Goal: Transaction & Acquisition: Purchase product/service

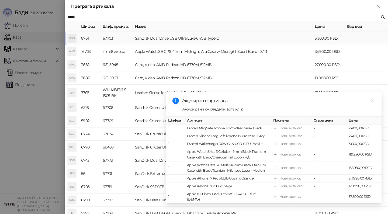
type input "*****"
click at [134, 36] on td "SanDisk Dual Drive USB Ultra Luxe 64GB Type C" at bounding box center [223, 38] width 180 height 13
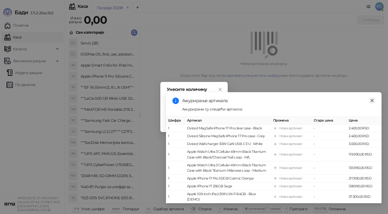
click at [370, 102] on link "Close" at bounding box center [372, 101] width 6 height 6
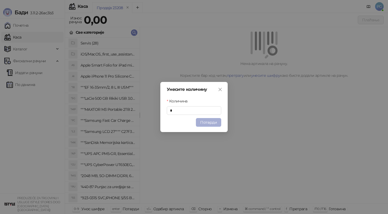
click at [211, 121] on button "Потврди" at bounding box center [208, 122] width 25 height 9
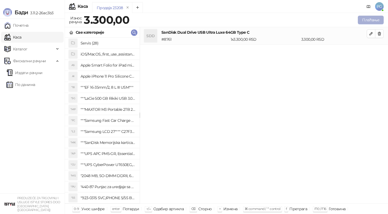
click at [370, 18] on button "Плаћање" at bounding box center [371, 20] width 26 height 9
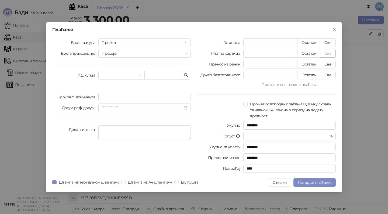
click at [329, 53] on button "Све" at bounding box center [328, 53] width 16 height 9
type input "****"
click at [324, 180] on span "Потврди плаћање" at bounding box center [315, 182] width 34 height 5
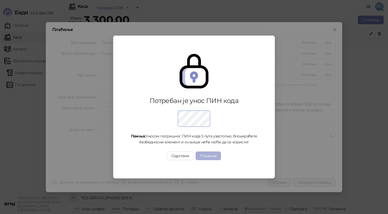
click at [209, 156] on button "Пошаљи" at bounding box center [208, 155] width 25 height 9
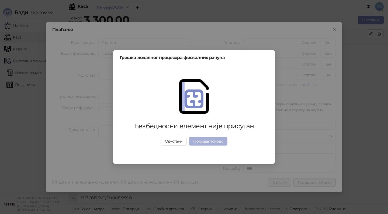
click at [207, 143] on button "Покушај поново" at bounding box center [208, 141] width 39 height 9
click at [180, 142] on button "Одустани" at bounding box center [174, 141] width 26 height 9
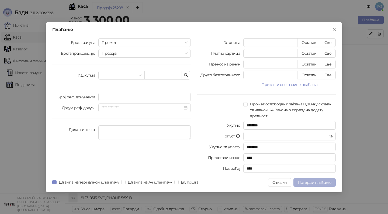
click at [326, 183] on span "Потврди плаћање" at bounding box center [315, 182] width 34 height 5
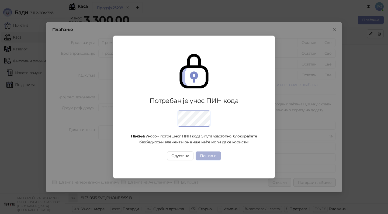
click at [205, 157] on button "Пошаљи" at bounding box center [208, 155] width 25 height 9
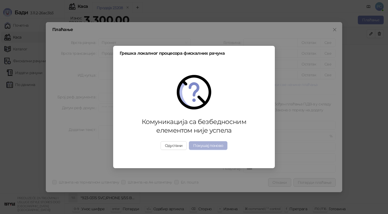
click at [206, 148] on button "Покушај поново" at bounding box center [208, 145] width 39 height 9
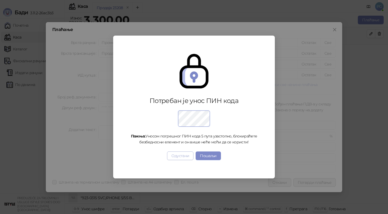
click at [179, 155] on button "Одустани" at bounding box center [180, 155] width 26 height 9
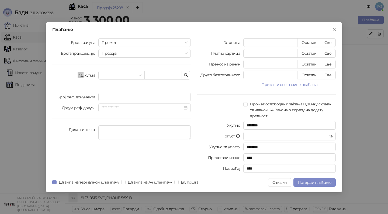
click at [75, 79] on div "ИД купца" at bounding box center [75, 75] width 46 height 9
click at [334, 30] on icon "close" at bounding box center [334, 29] width 3 height 3
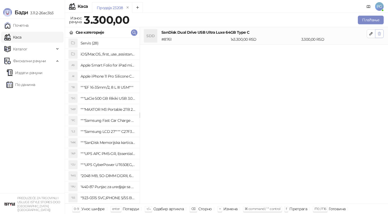
click at [380, 32] on icon "button" at bounding box center [379, 34] width 4 height 4
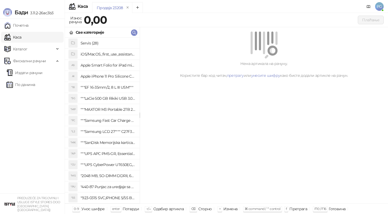
click at [113, 81] on li "AI Apple iPhone 11 Pro Silicone Case - Black" at bounding box center [102, 76] width 75 height 11
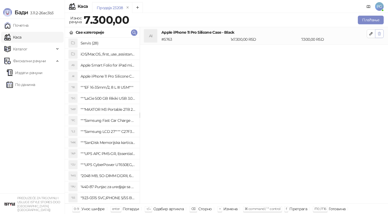
click at [380, 34] on icon "button" at bounding box center [379, 33] width 3 height 3
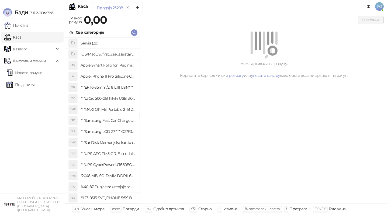
click at [74, 80] on div "AI" at bounding box center [73, 76] width 9 height 9
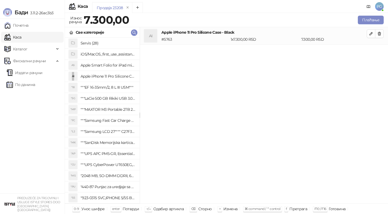
click at [74, 80] on div "AI" at bounding box center [73, 76] width 9 height 9
click at [381, 34] on icon "button" at bounding box center [379, 34] width 4 height 4
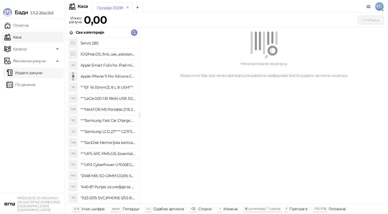
click at [43, 77] on link "Издати рачуни" at bounding box center [24, 72] width 36 height 11
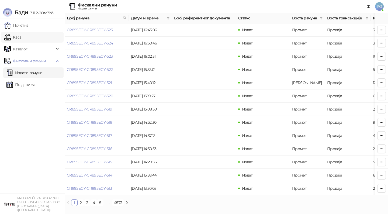
click at [21, 36] on link "Каса" at bounding box center [12, 37] width 17 height 11
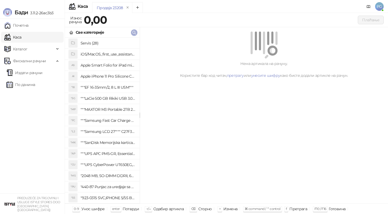
click at [134, 33] on icon "button" at bounding box center [134, 32] width 3 height 3
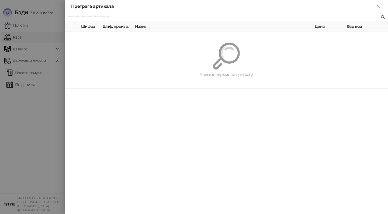
paste input "**********"
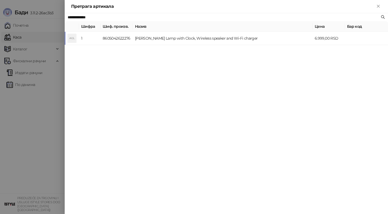
type input "**********"
click at [137, 45] on div "**********" at bounding box center [226, 113] width 323 height 201
click at [165, 39] on td "[PERSON_NAME] Lamp with Clock, Wireless speaker and Wi-Fi charger" at bounding box center [223, 38] width 180 height 13
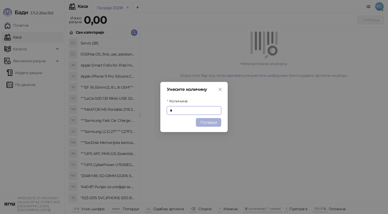
click at [213, 123] on button "Потврди" at bounding box center [208, 122] width 25 height 9
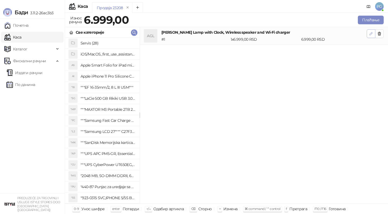
click at [368, 35] on button "button" at bounding box center [371, 33] width 9 height 9
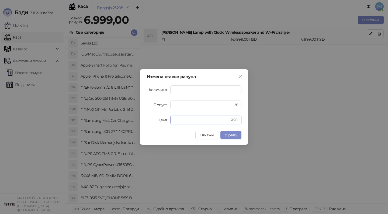
drag, startPoint x: 187, startPoint y: 118, endPoint x: 117, endPoint y: 118, distance: 70.3
click at [117, 118] on div "Измена ставке рачуна Количина * Попуст * % Цена **** RSD Откажи У реду" at bounding box center [194, 107] width 388 height 214
type input "****"
click at [235, 137] on span "У реду" at bounding box center [231, 135] width 12 height 5
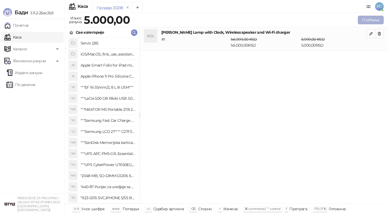
click at [369, 20] on button "Плаћање" at bounding box center [371, 20] width 26 height 9
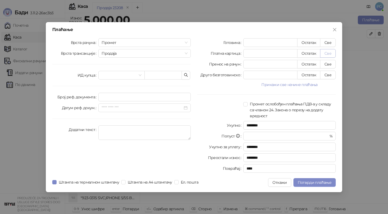
click at [328, 55] on button "Све" at bounding box center [328, 53] width 16 height 9
type input "****"
click at [327, 179] on button "Потврди плаћање" at bounding box center [314, 182] width 42 height 9
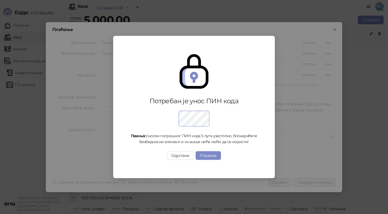
click at [317, 23] on div "Потребан је унос ПИН кода Пажња: Уносом погрешног ПИН кода 5 пута узастопно, бл…" at bounding box center [194, 107] width 388 height 214
